Goal: Transaction & Acquisition: Purchase product/service

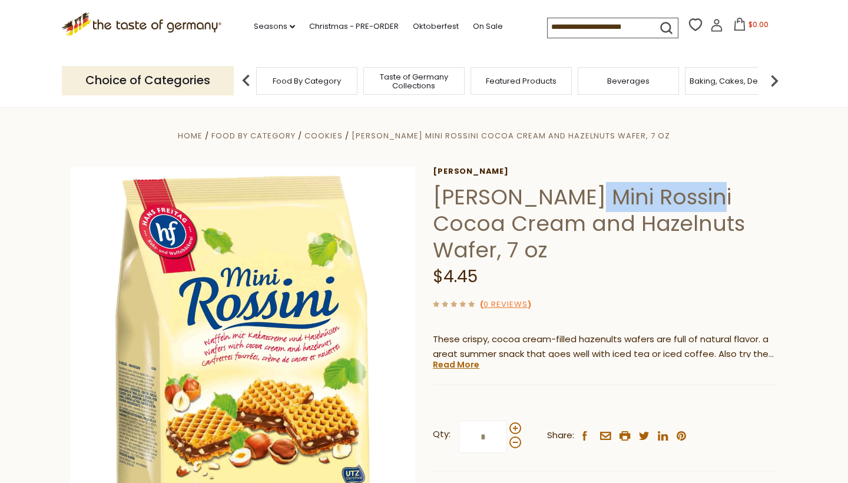
drag, startPoint x: 571, startPoint y: 196, endPoint x: 694, endPoint y: 200, distance: 123.1
click at [694, 200] on h1 "[PERSON_NAME] Mini Rossini Cocoa Cream and Hazelnuts Wafer, 7 oz" at bounding box center [605, 223] width 344 height 79
copy h1 "Mini Rossini"
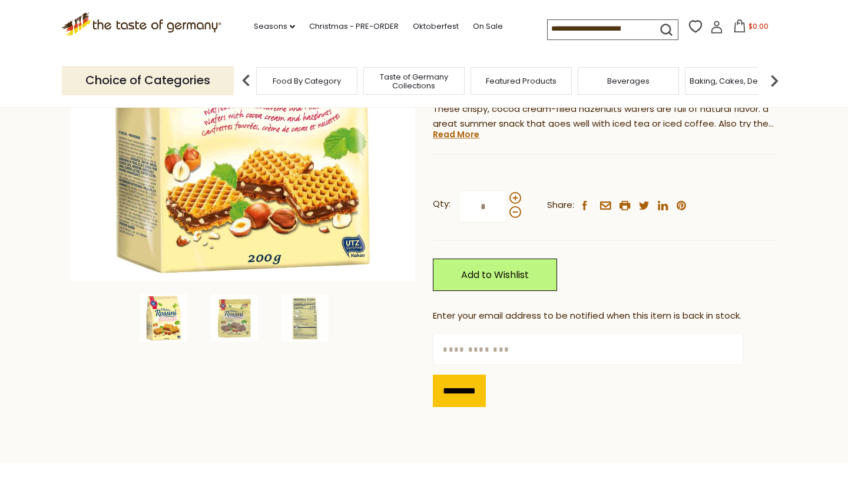
scroll to position [227, 0]
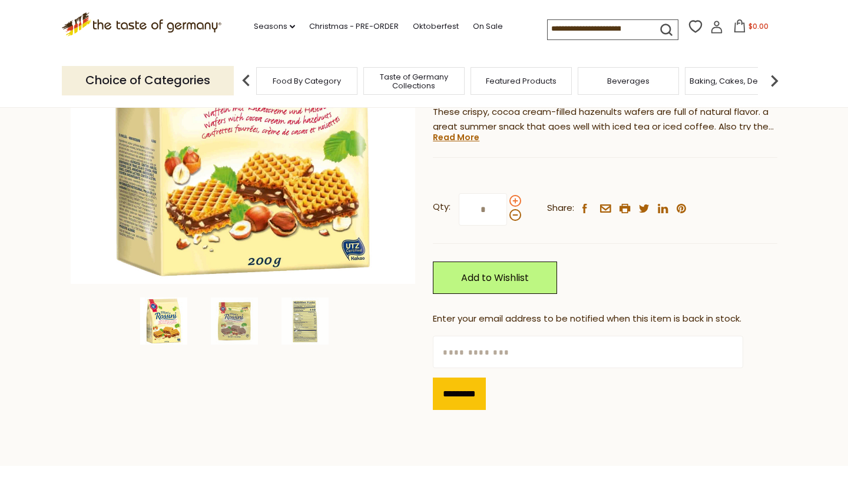
click at [515, 196] on span at bounding box center [515, 201] width 12 height 12
click at [507, 196] on input "*" at bounding box center [483, 209] width 48 height 32
click at [515, 196] on span at bounding box center [515, 201] width 12 height 12
click at [507, 196] on input "*" at bounding box center [483, 209] width 48 height 32
click at [513, 214] on span at bounding box center [515, 215] width 12 height 12
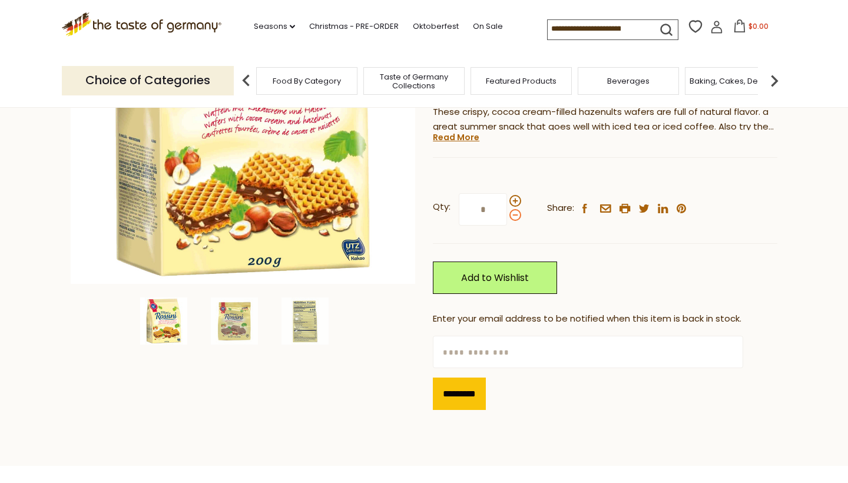
click at [507, 214] on input "*" at bounding box center [483, 209] width 48 height 32
click at [513, 214] on span at bounding box center [515, 215] width 12 height 12
click at [507, 214] on input "*" at bounding box center [483, 209] width 48 height 32
click at [515, 201] on span at bounding box center [515, 201] width 12 height 12
click at [507, 201] on input "*" at bounding box center [483, 209] width 48 height 32
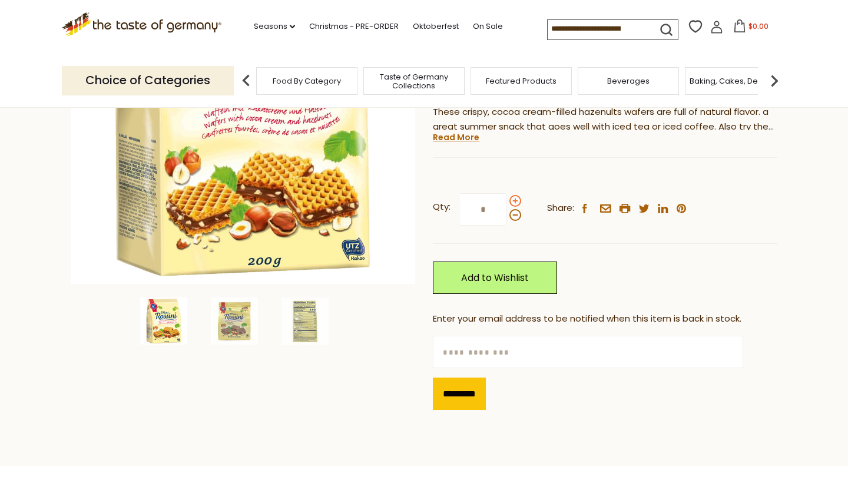
type input "*"
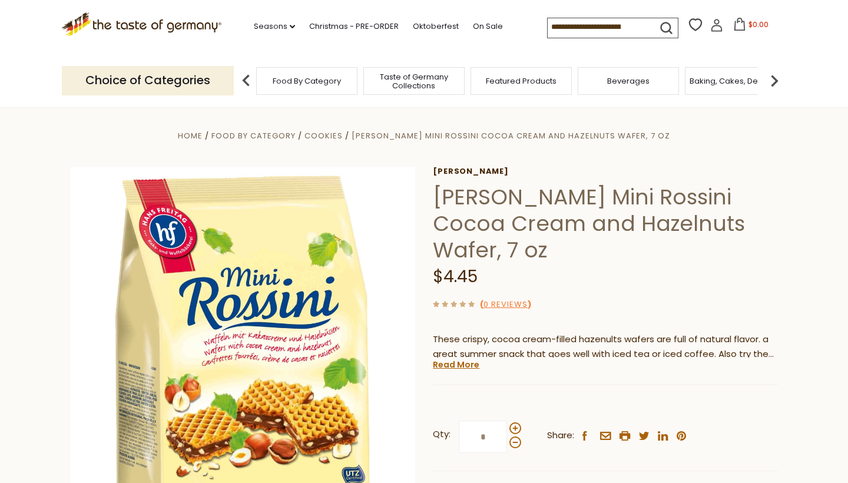
scroll to position [0, 0]
